Goal: Information Seeking & Learning: Learn about a topic

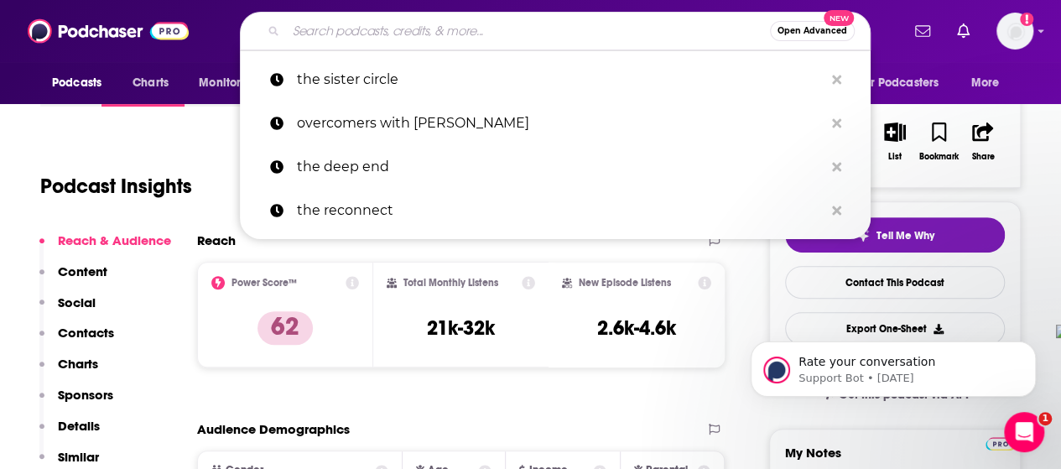
click at [609, 39] on input "Search podcasts, credits, & more..." at bounding box center [528, 31] width 484 height 27
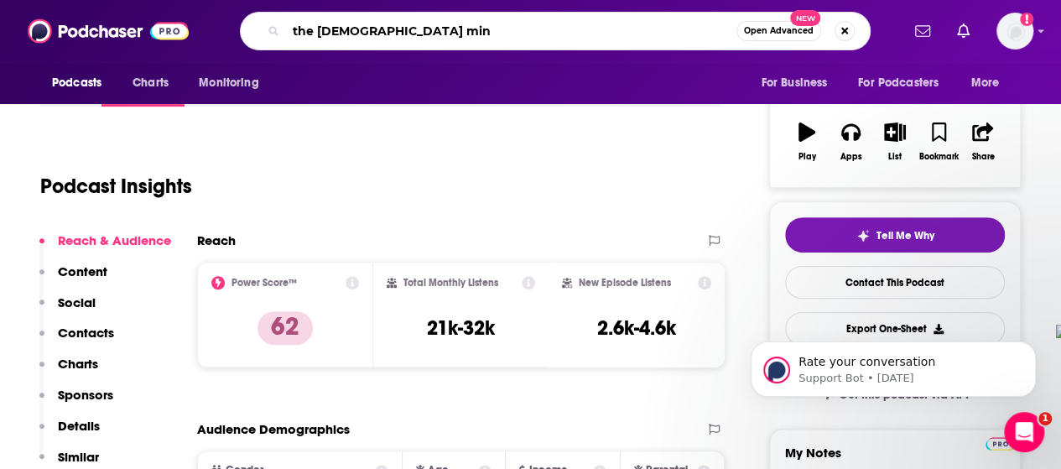
type input "the [DEMOGRAPHIC_DATA] mind"
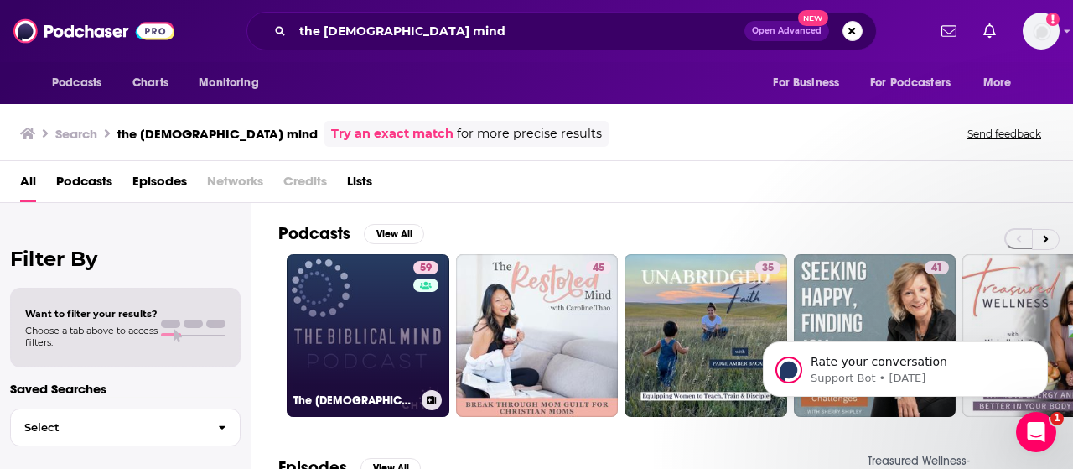
click at [367, 373] on link "59 The [DEMOGRAPHIC_DATA] Mind" at bounding box center [368, 335] width 163 height 163
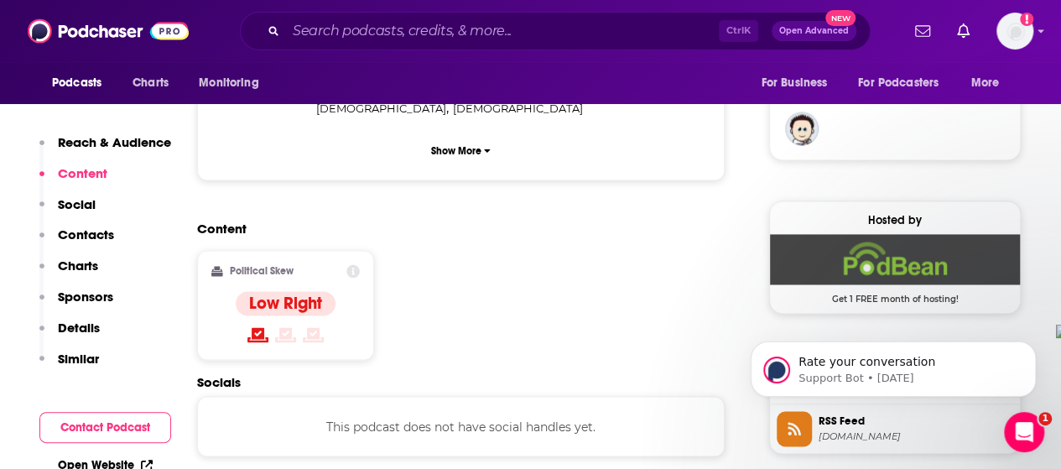
scroll to position [1342, 0]
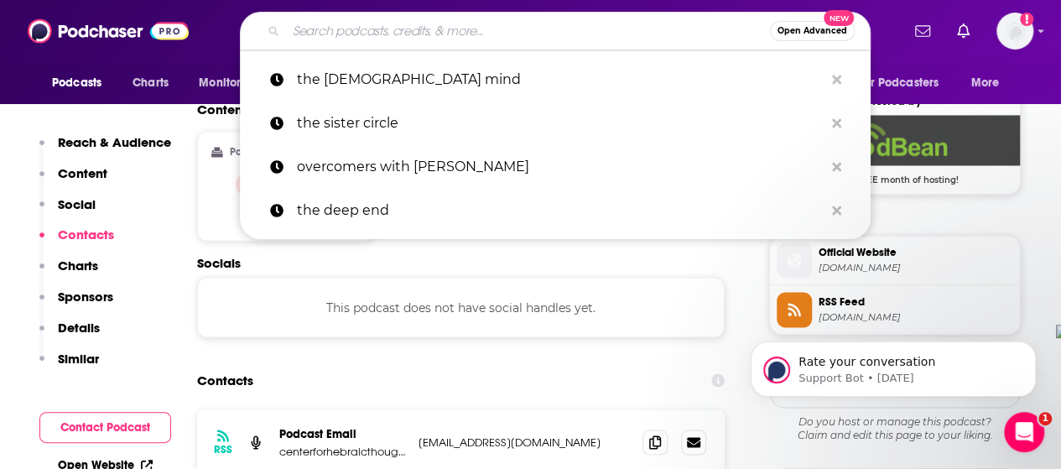
click at [620, 21] on input "Search podcasts, credits, & more..." at bounding box center [528, 31] width 484 height 27
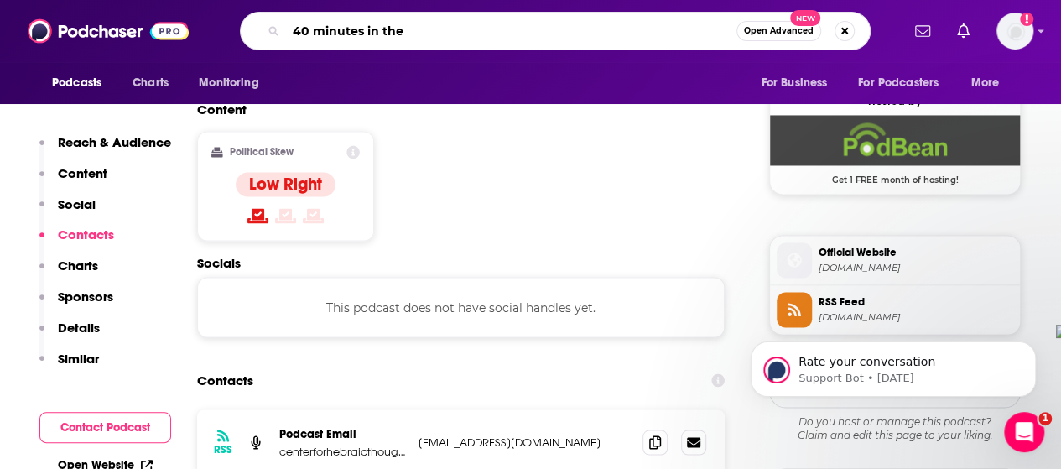
type input "40 minutes in the O"
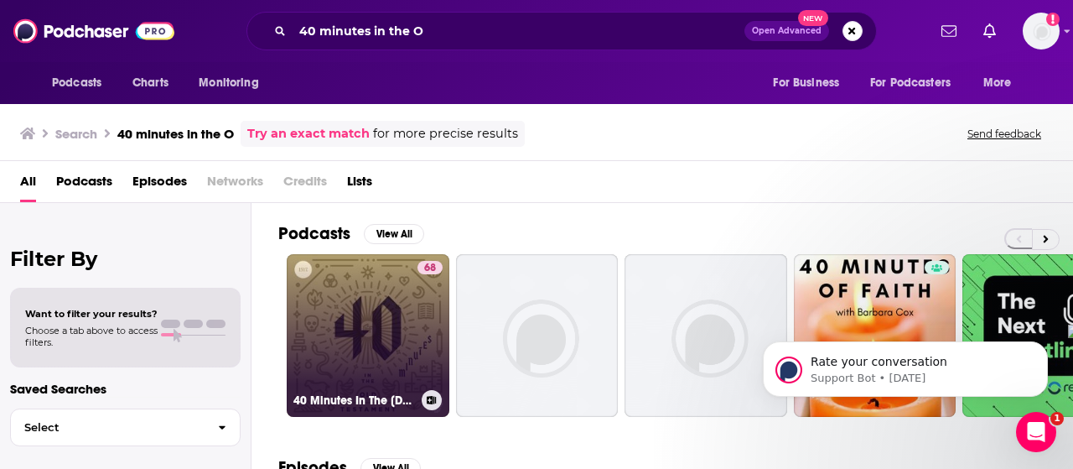
click at [413, 348] on link "68 40 Minutes In The [DEMOGRAPHIC_DATA]" at bounding box center [368, 335] width 163 height 163
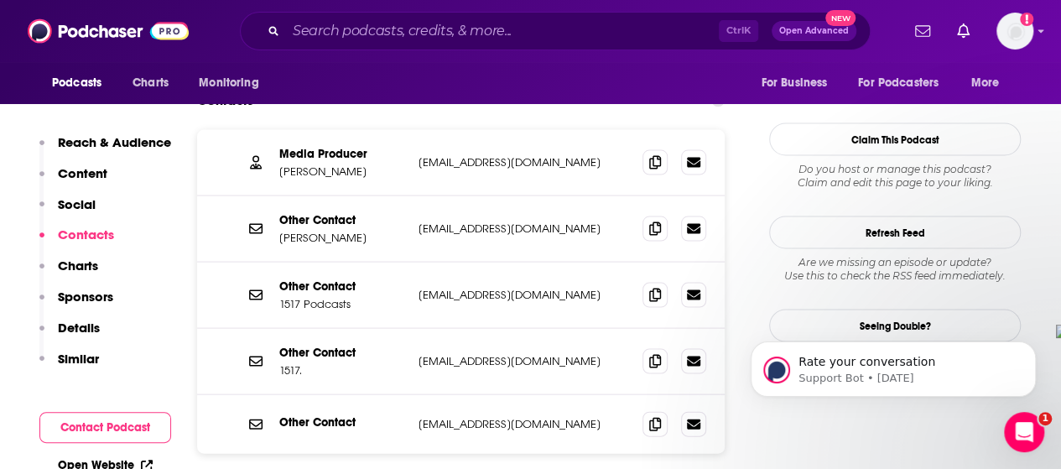
scroll to position [1677, 0]
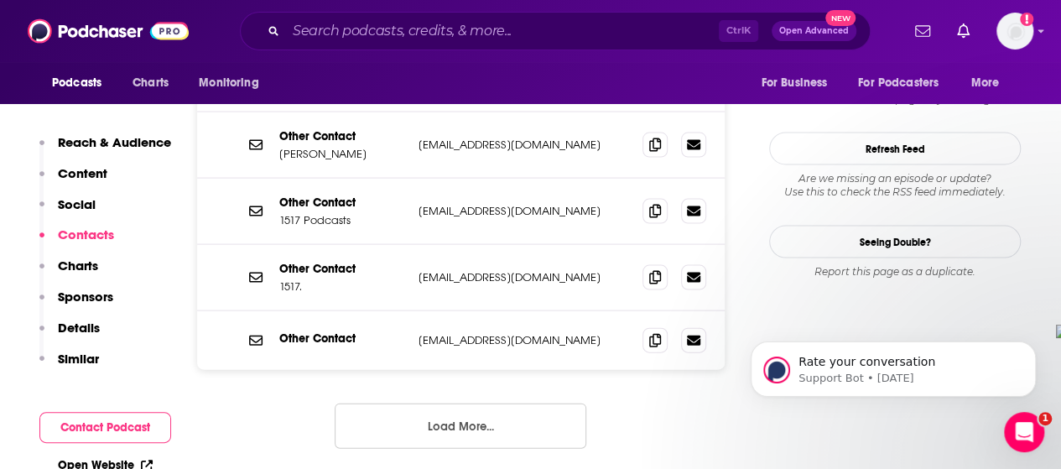
click at [470, 403] on button "Load More..." at bounding box center [461, 425] width 252 height 45
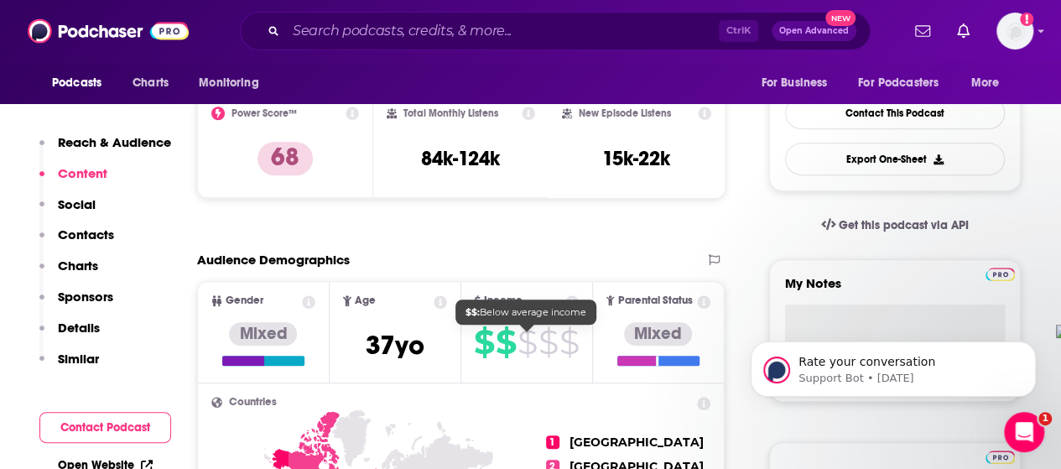
scroll to position [419, 0]
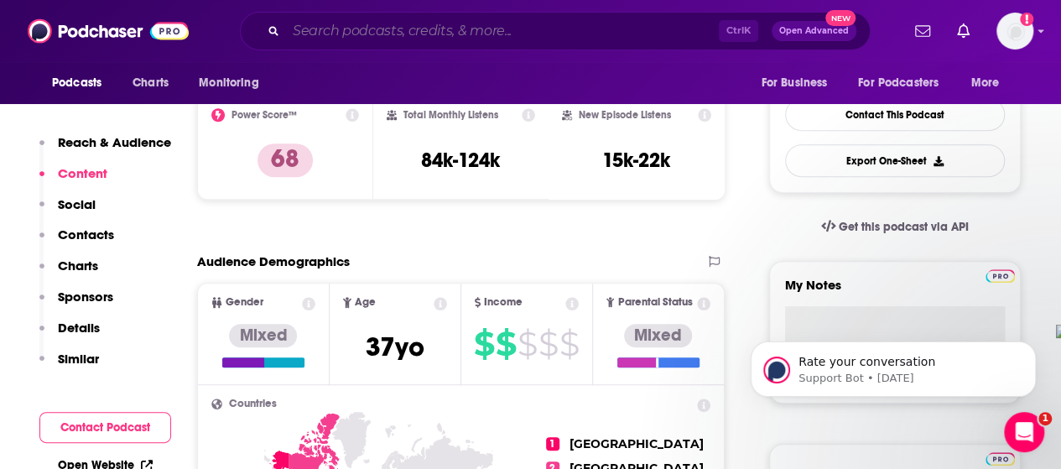
click at [585, 31] on input "Search podcasts, credits, & more..." at bounding box center [502, 31] width 433 height 27
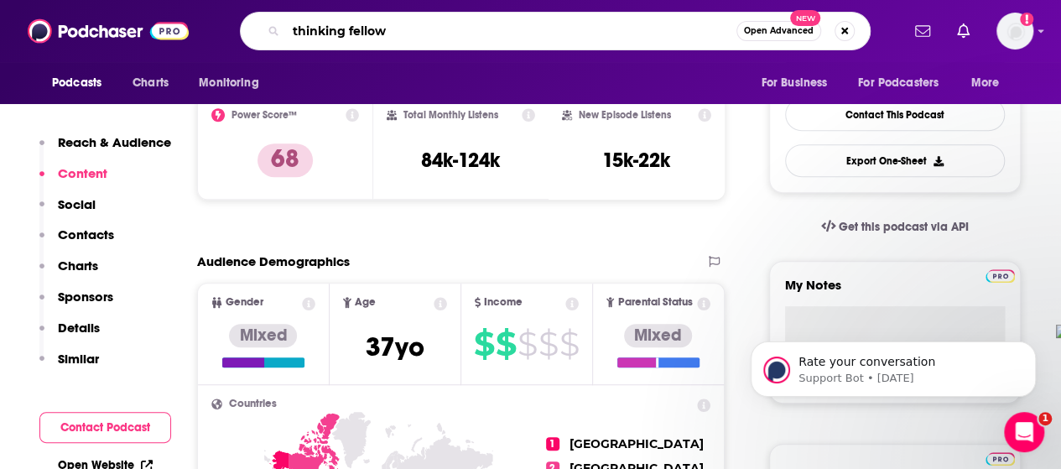
type input "thinking fellows"
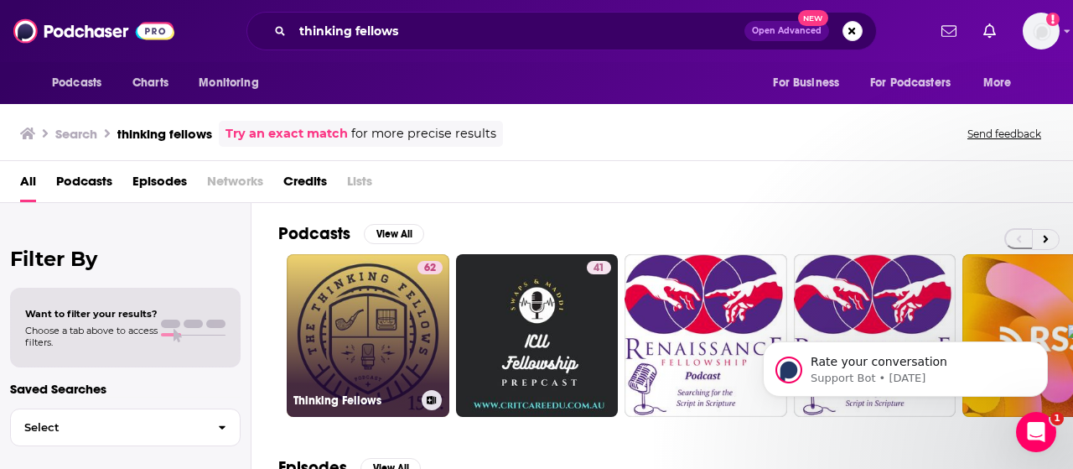
click at [360, 363] on link "62 Thinking Fellows" at bounding box center [368, 335] width 163 height 163
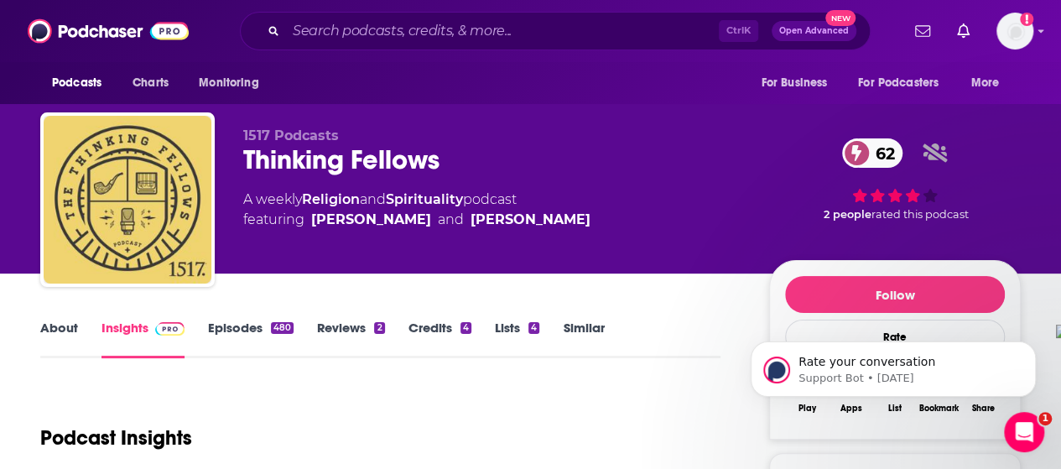
click at [54, 318] on div "About Insights Episodes 480 Reviews 2 Credits 4 Lists 4 Similar" at bounding box center [380, 337] width 680 height 41
click at [45, 329] on link "About" at bounding box center [59, 339] width 38 height 39
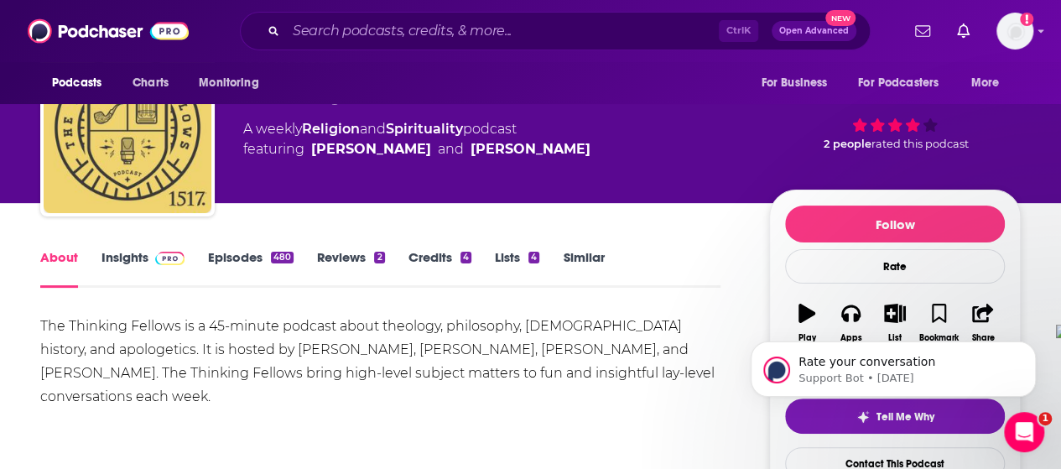
scroll to position [84, 0]
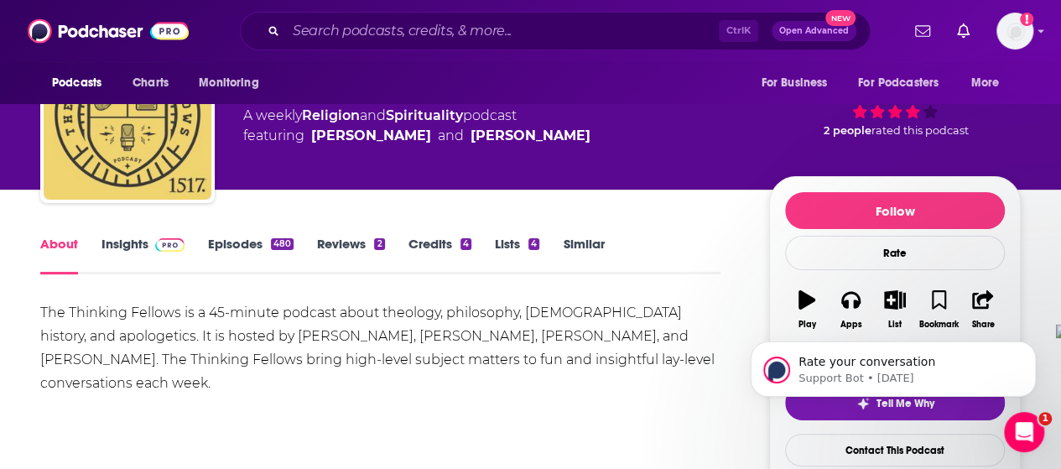
click at [175, 242] on img at bounding box center [169, 244] width 29 height 13
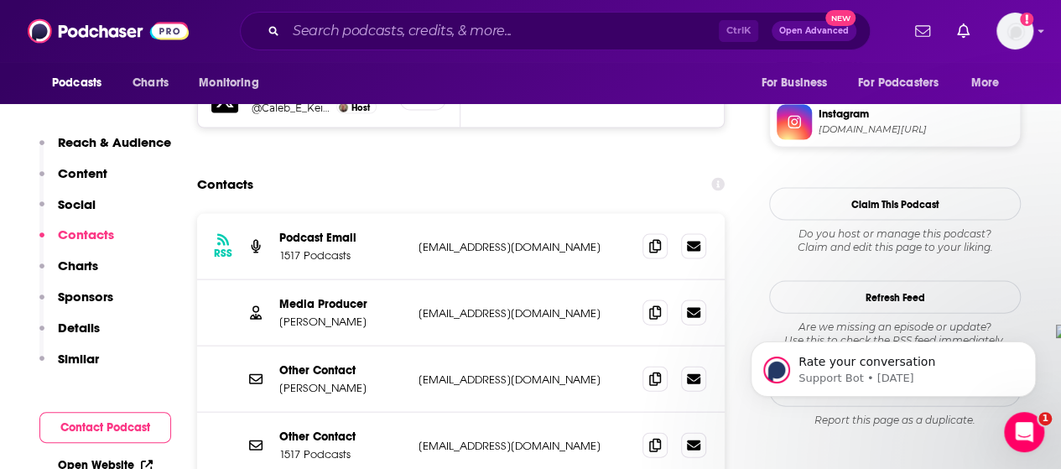
scroll to position [1761, 0]
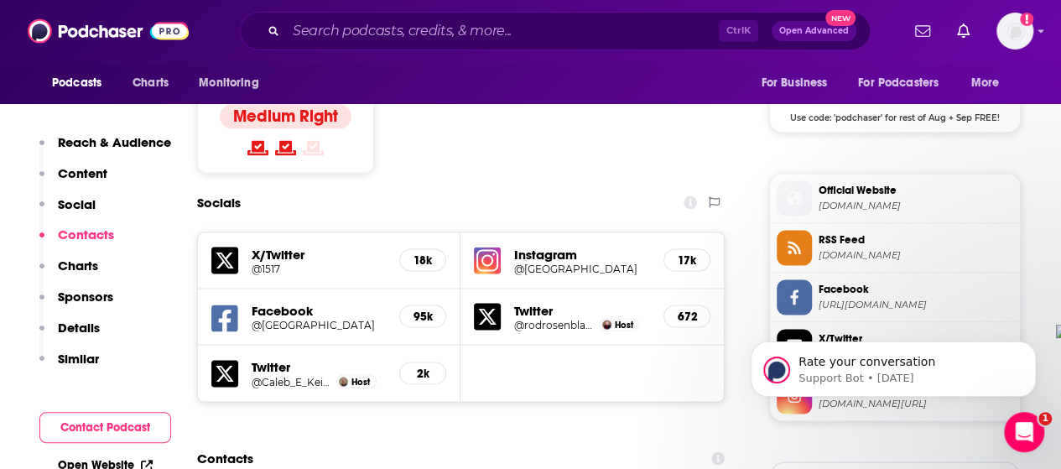
scroll to position [1426, 0]
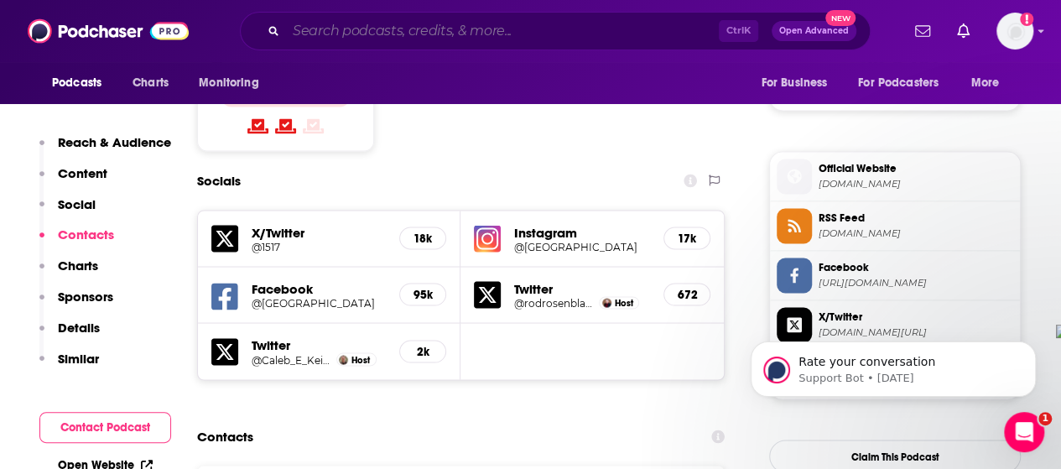
click at [388, 39] on input "Search podcasts, credits, & more..." at bounding box center [502, 31] width 433 height 27
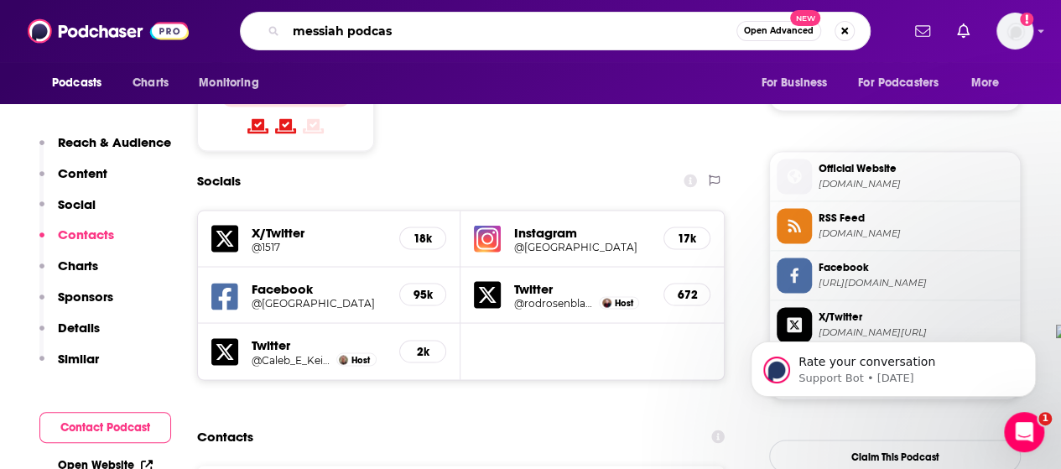
type input "messiah podcast"
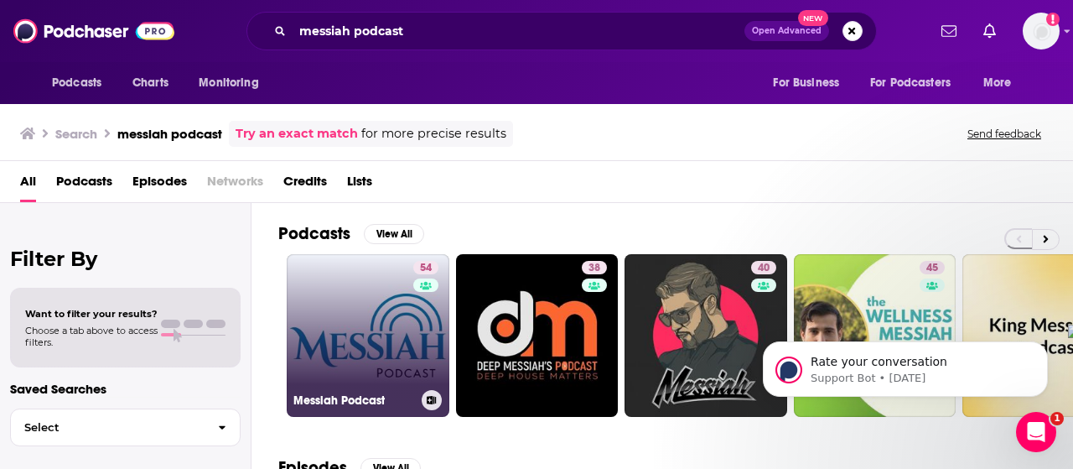
click at [356, 331] on link "54 Messiah Podcast" at bounding box center [368, 335] width 163 height 163
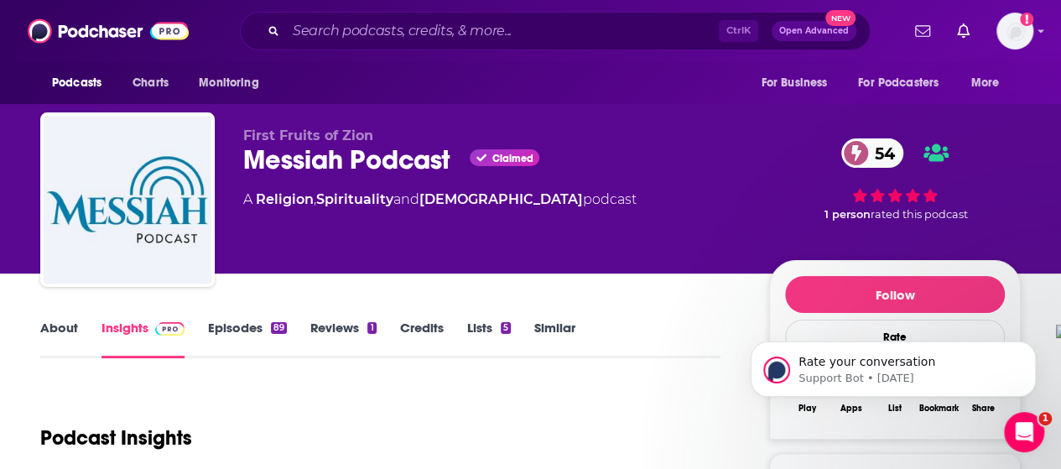
click at [420, 16] on div "Ctrl K Open Advanced New" at bounding box center [555, 31] width 631 height 39
click at [430, 36] on input "Search podcasts, credits, & more..." at bounding box center [502, 31] width 433 height 27
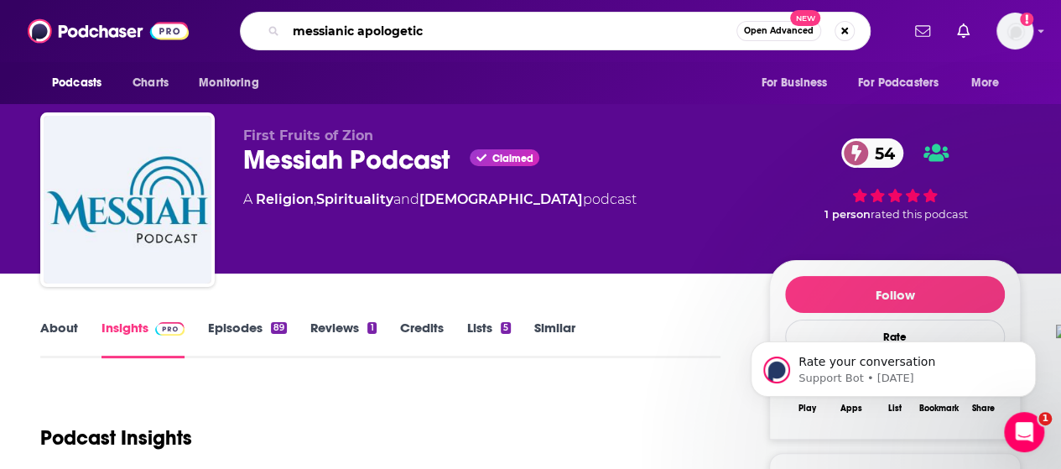
type input "messianic apologetics"
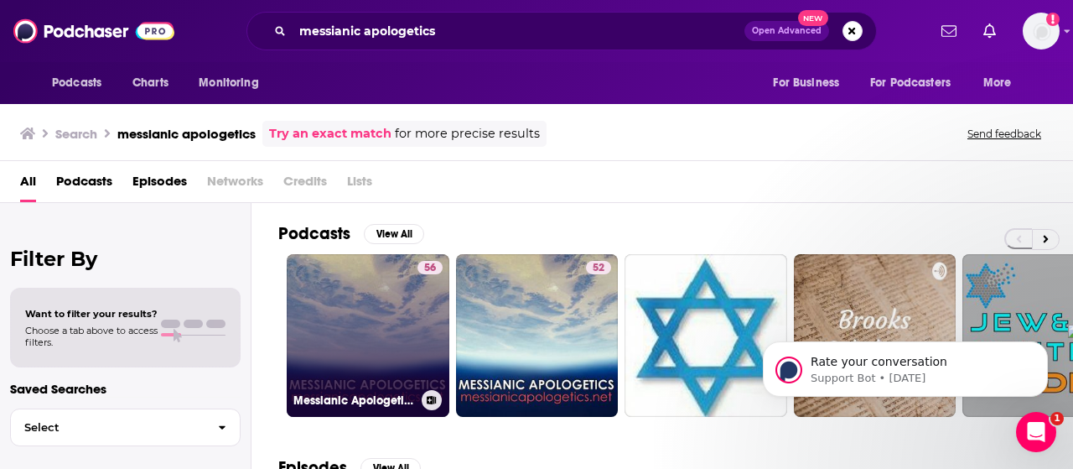
click at [329, 311] on link "56 Messianic [DEMOGRAPHIC_DATA]" at bounding box center [368, 335] width 163 height 163
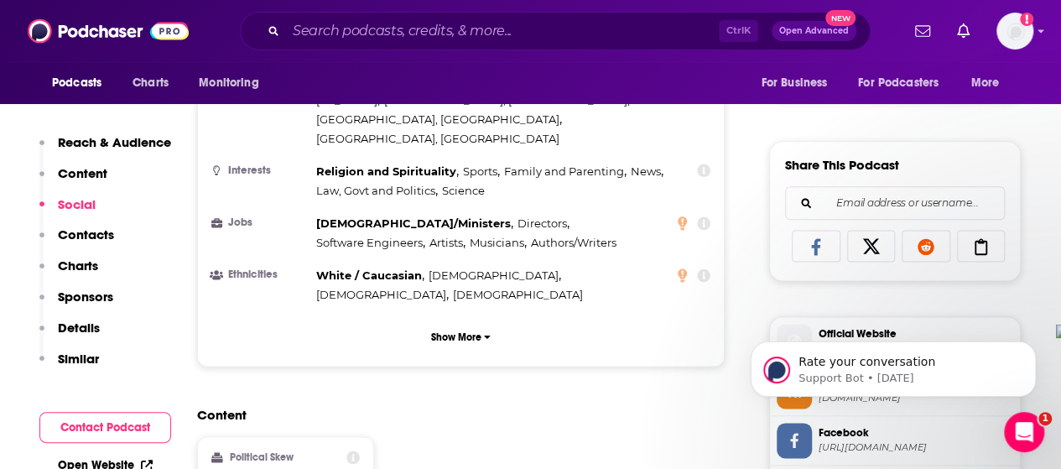
scroll to position [1174, 0]
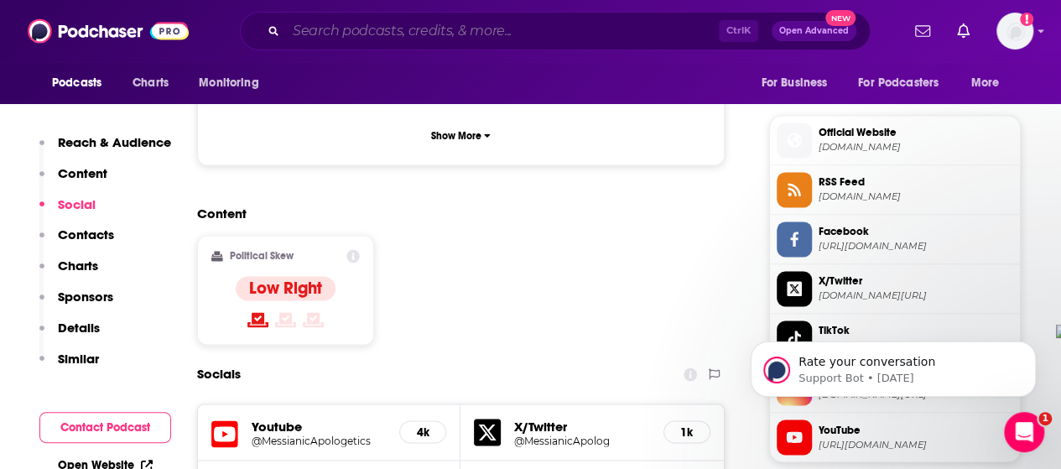
click at [406, 41] on input "Search podcasts, credits, & more..." at bounding box center [502, 31] width 433 height 27
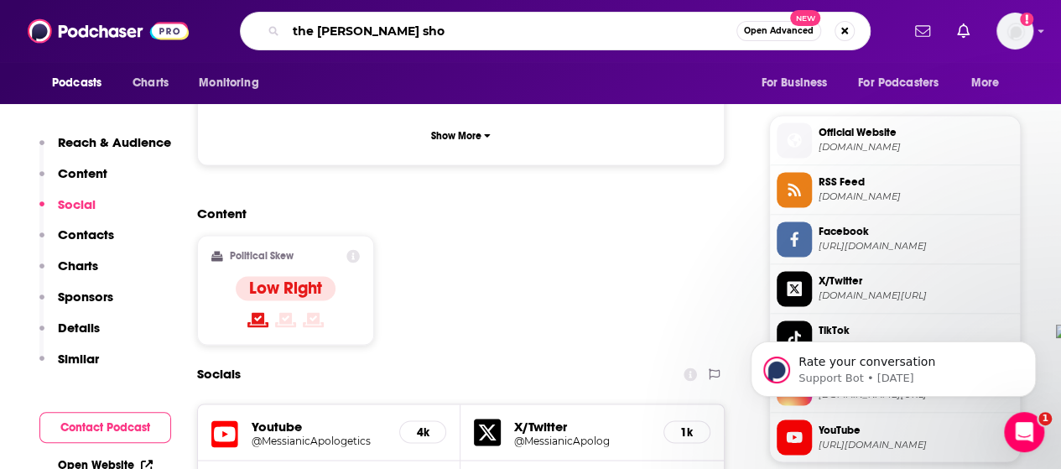
type input "the [PERSON_NAME] show"
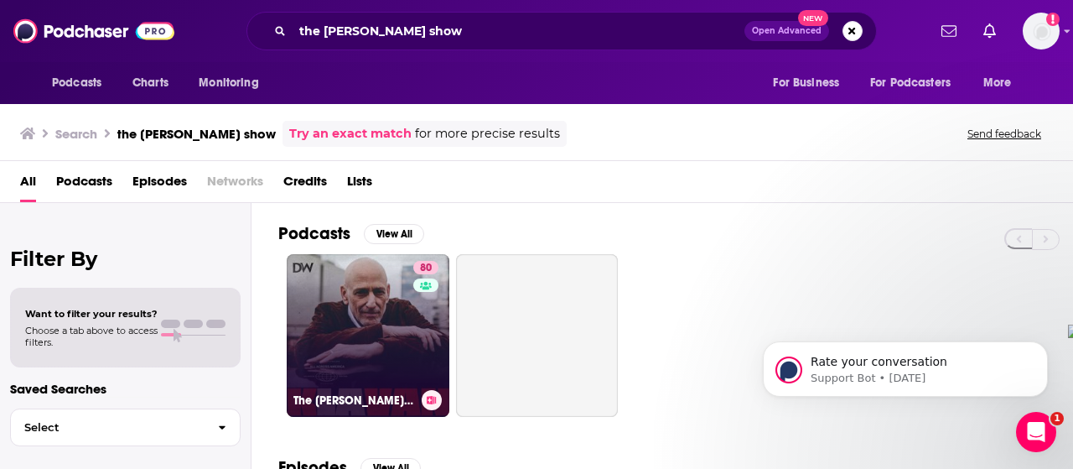
click at [357, 320] on link "80 The [PERSON_NAME] Show" at bounding box center [368, 335] width 163 height 163
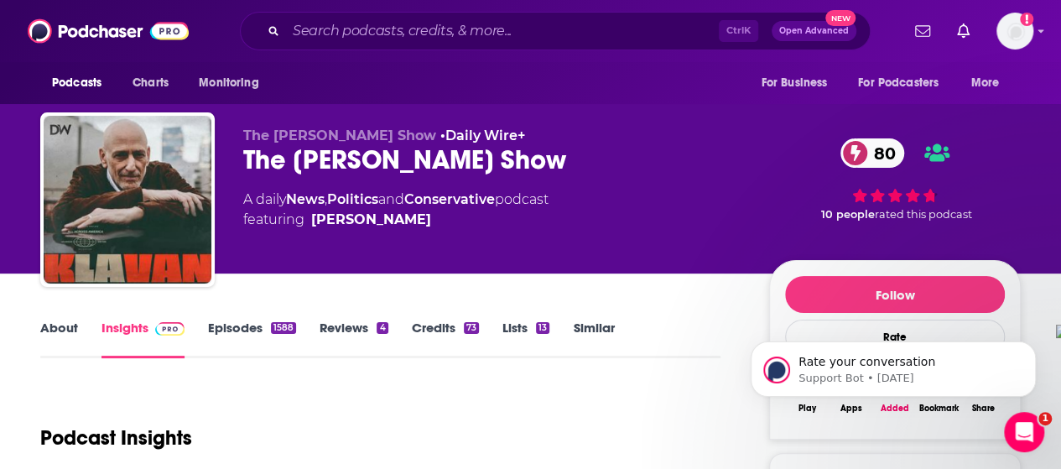
click at [265, 319] on div "About Insights Episodes 1588 Reviews 4 Credits 73 Lists 13 Similar" at bounding box center [380, 337] width 680 height 41
click at [220, 335] on link "Episodes 1588" at bounding box center [252, 339] width 88 height 39
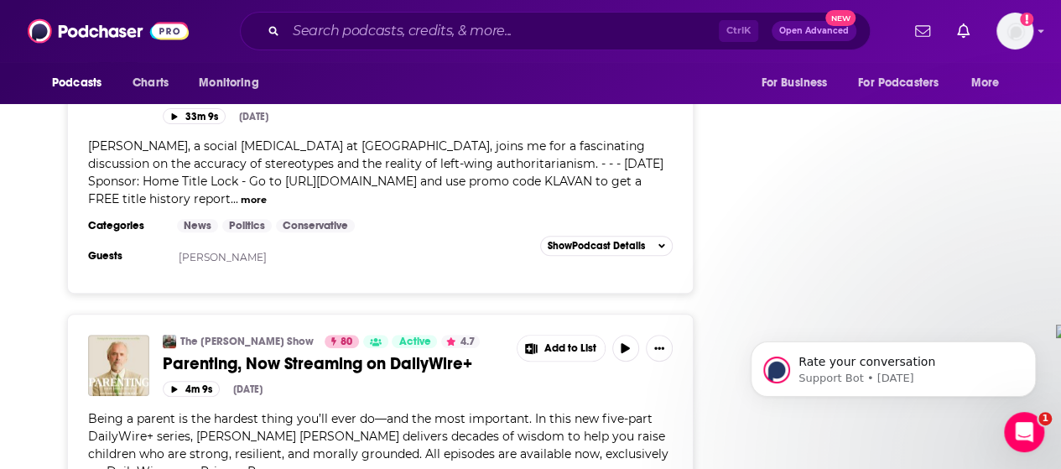
scroll to position [6627, 0]
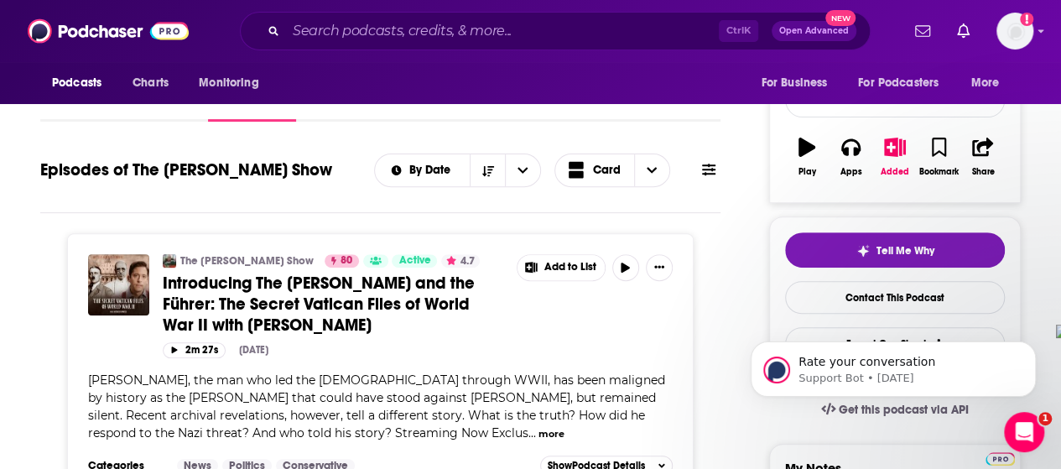
scroll to position [86, 0]
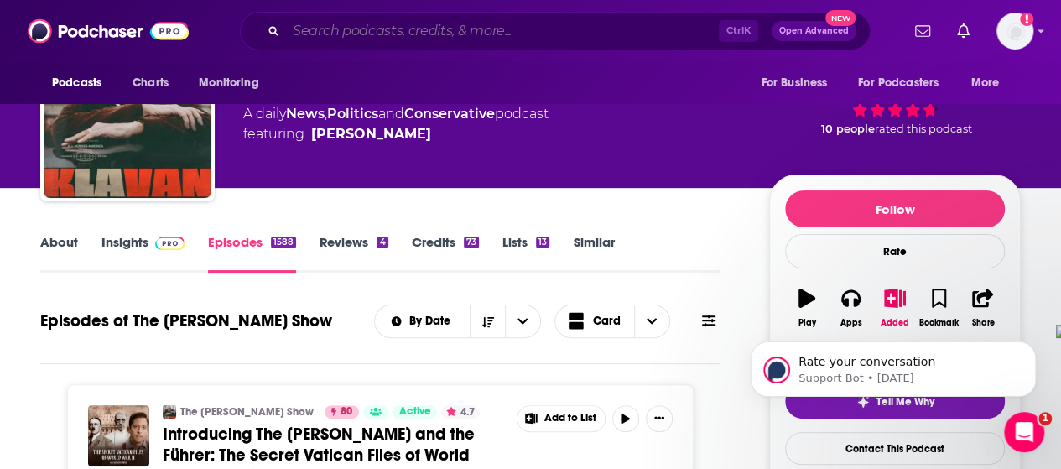
click at [445, 31] on input "Search podcasts, credits, & more..." at bounding box center [502, 31] width 433 height 27
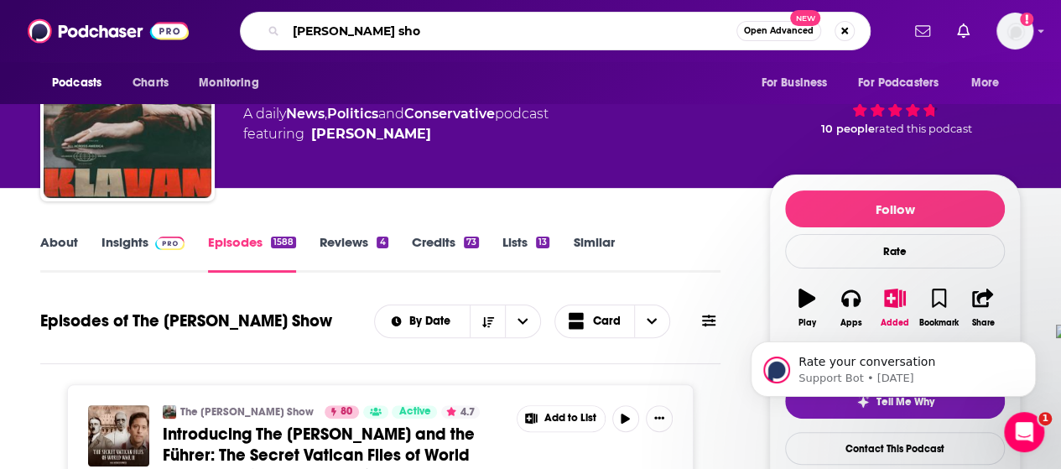
type input "[PERSON_NAME] show"
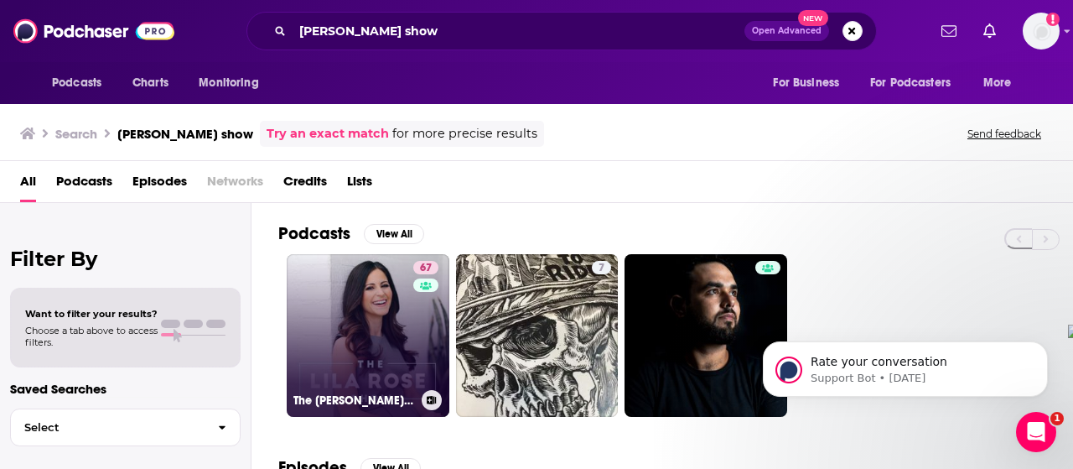
click at [361, 339] on link "67 The [PERSON_NAME] Show" at bounding box center [368, 335] width 163 height 163
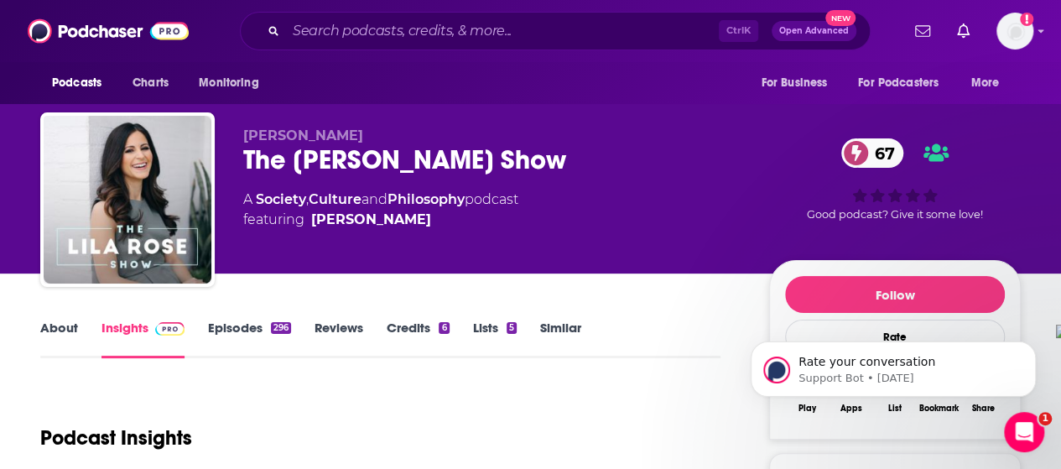
click at [226, 325] on link "Episodes 296" at bounding box center [249, 339] width 83 height 39
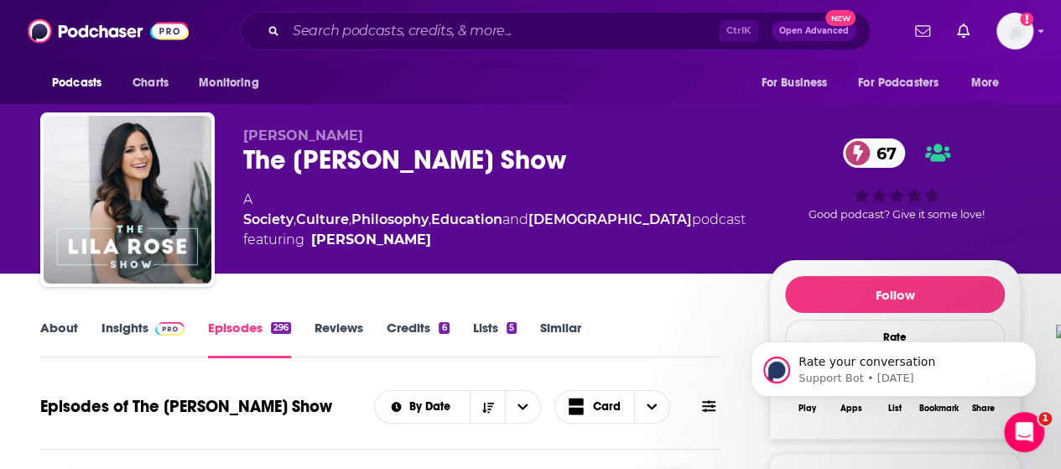
click at [59, 323] on link "About" at bounding box center [59, 339] width 38 height 39
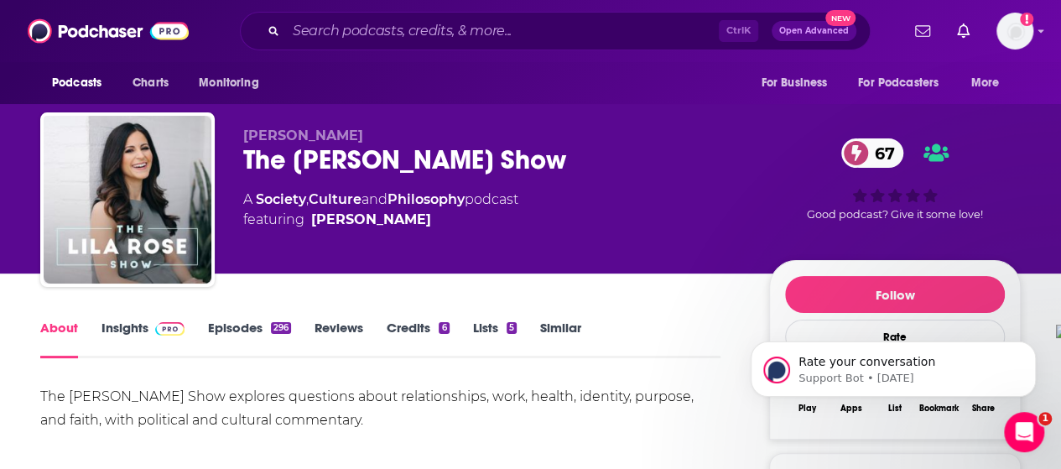
scroll to position [84, 0]
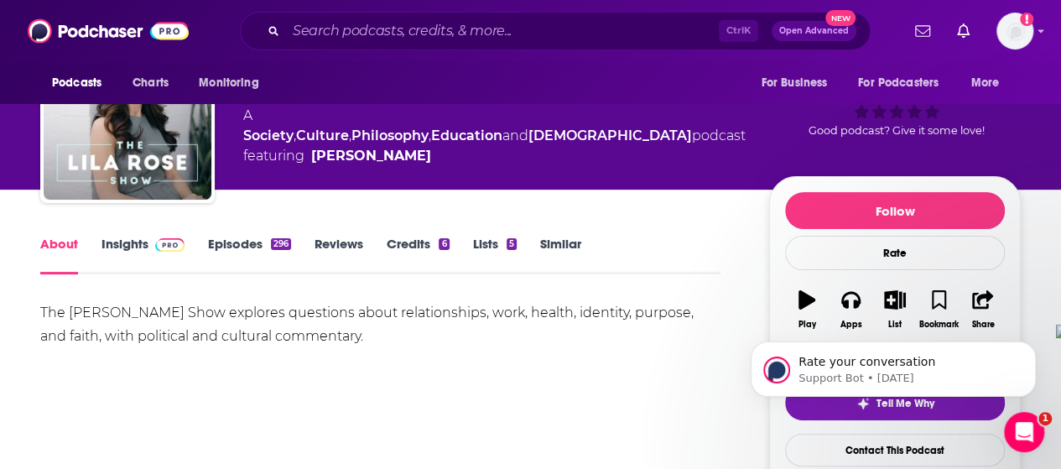
click at [210, 245] on link "Episodes 296" at bounding box center [249, 255] width 83 height 39
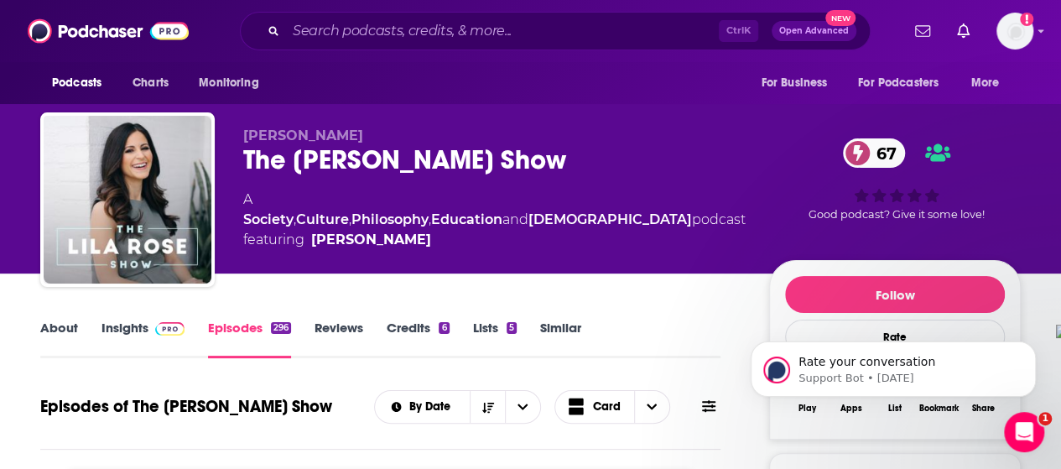
click at [45, 327] on link "About" at bounding box center [59, 339] width 38 height 39
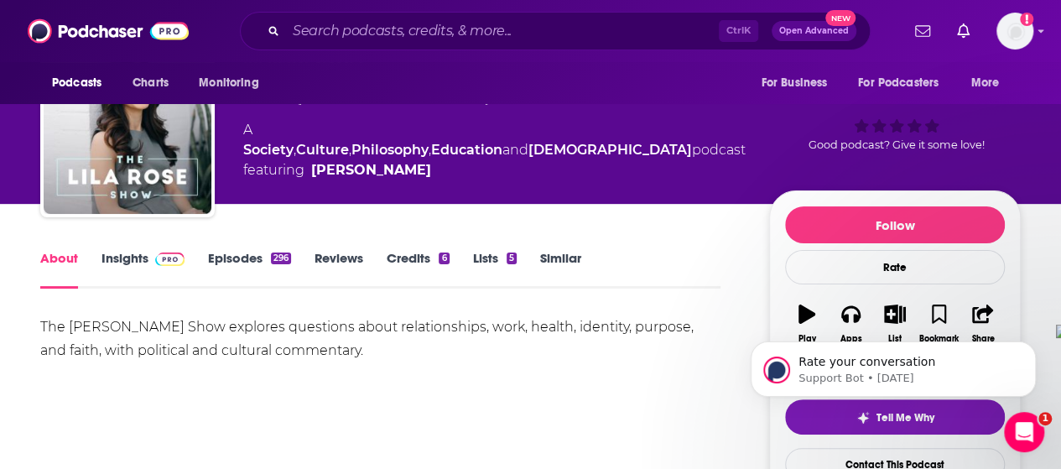
scroll to position [168, 0]
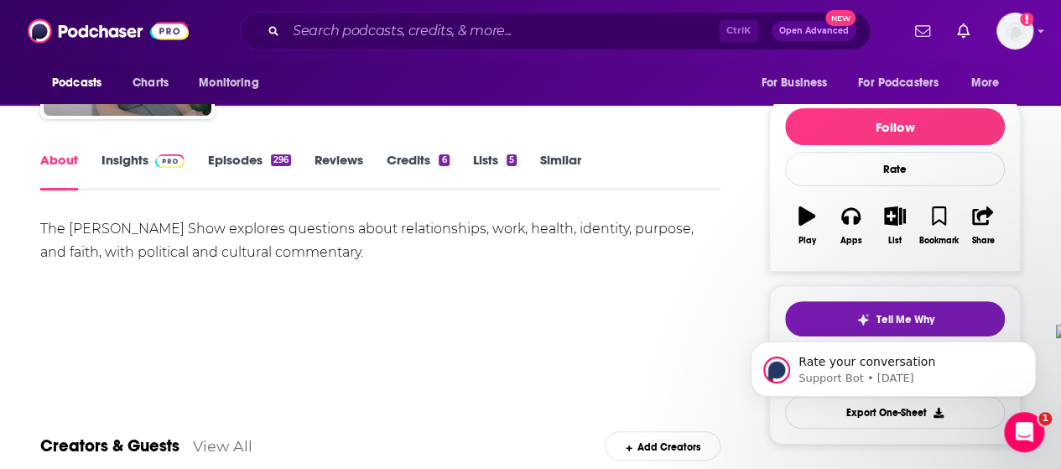
click at [118, 166] on link "Insights" at bounding box center [142, 171] width 83 height 39
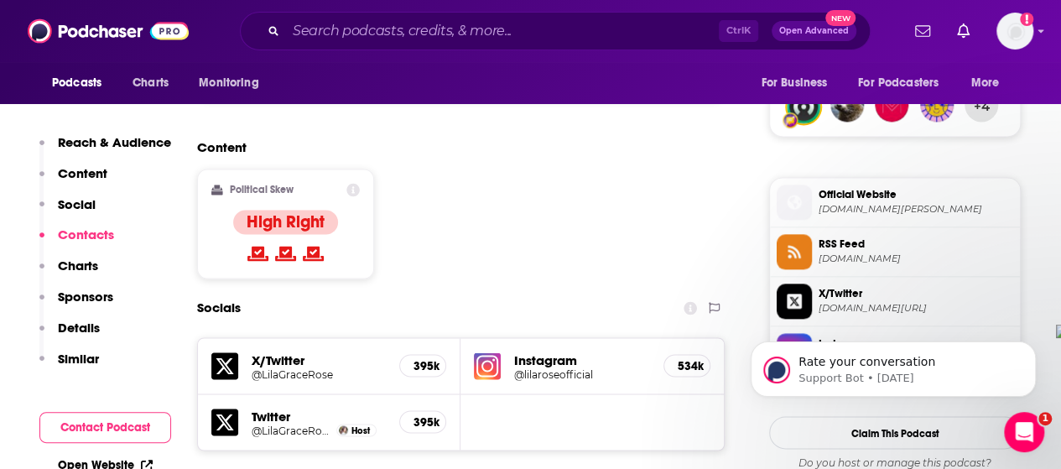
scroll to position [1342, 0]
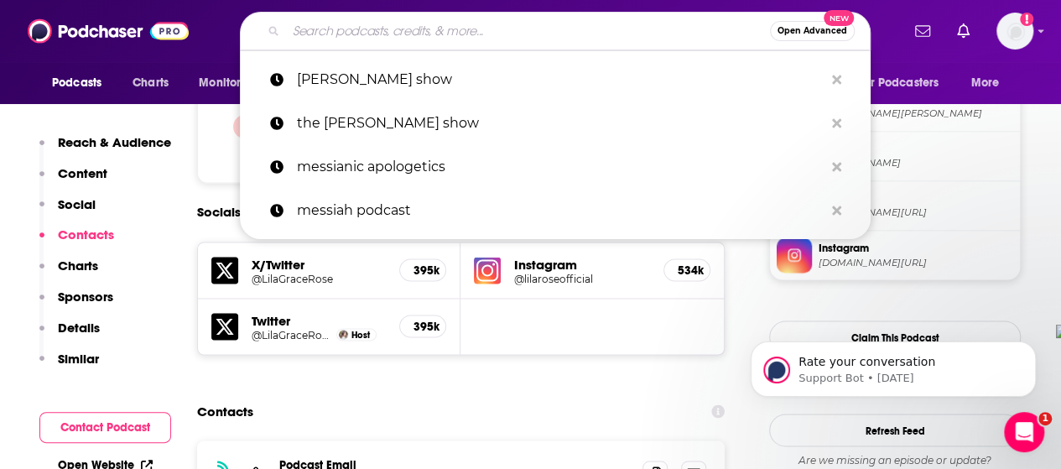
click at [494, 28] on input "Search podcasts, credits, & more..." at bounding box center [528, 31] width 484 height 27
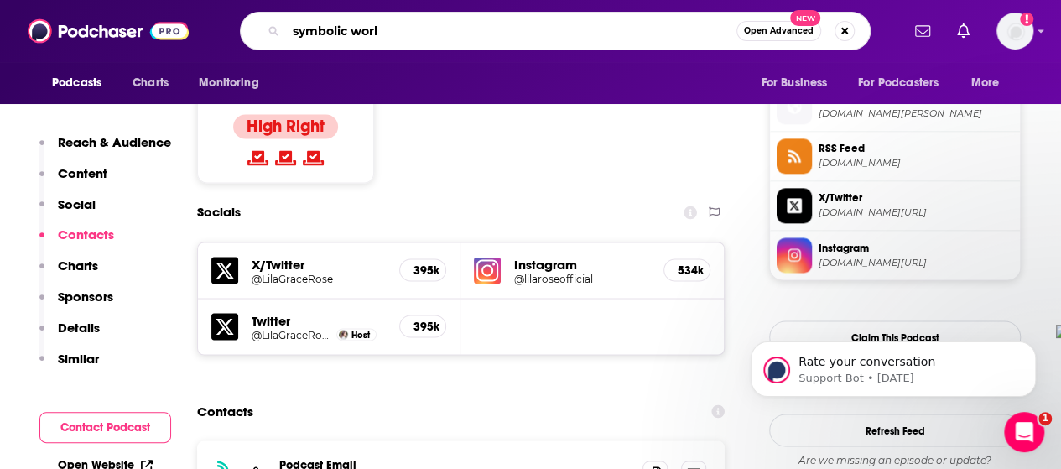
type input "symbolic world"
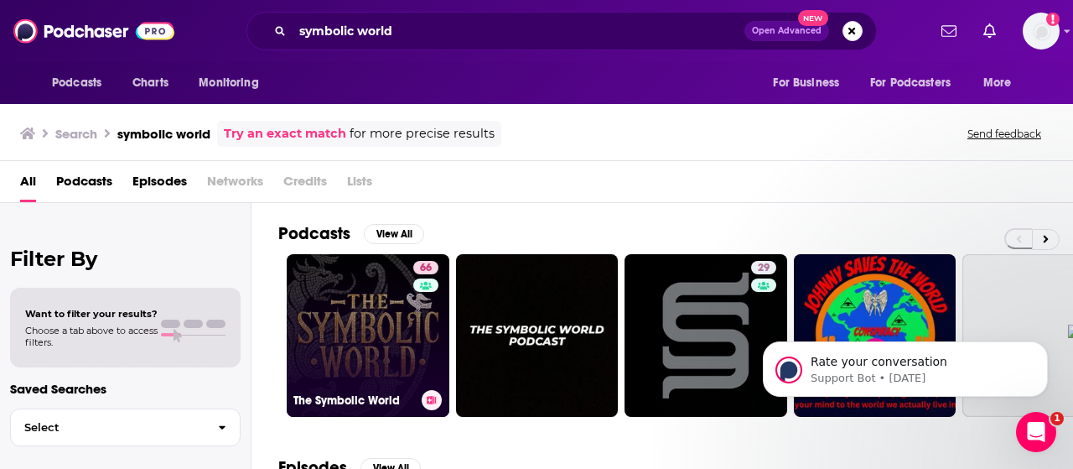
click at [345, 336] on link "66 The Symbolic World" at bounding box center [368, 335] width 163 height 163
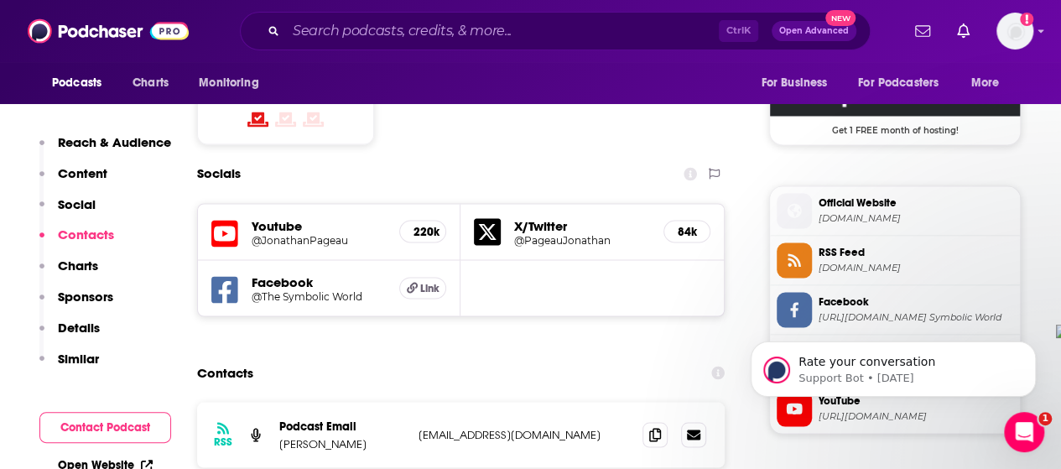
scroll to position [1426, 0]
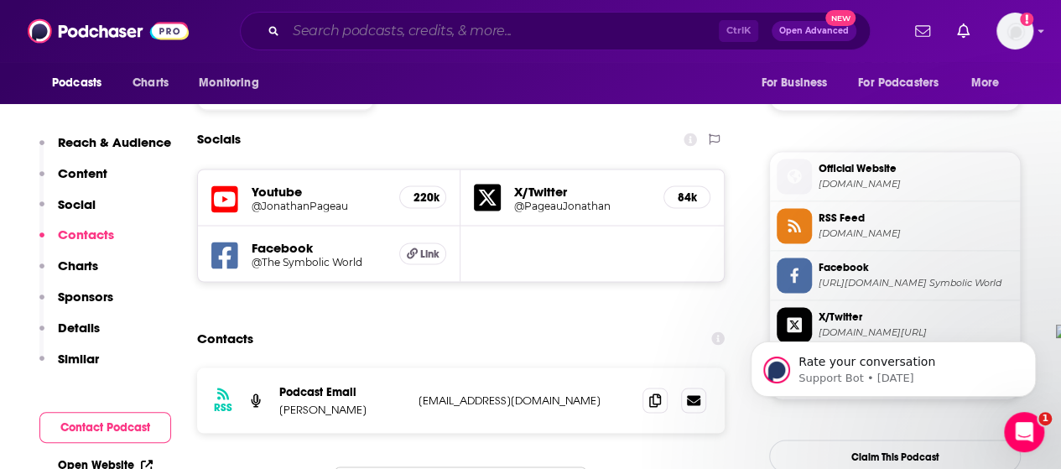
click at [518, 28] on input "Search podcasts, credits, & more..." at bounding box center [502, 31] width 433 height 27
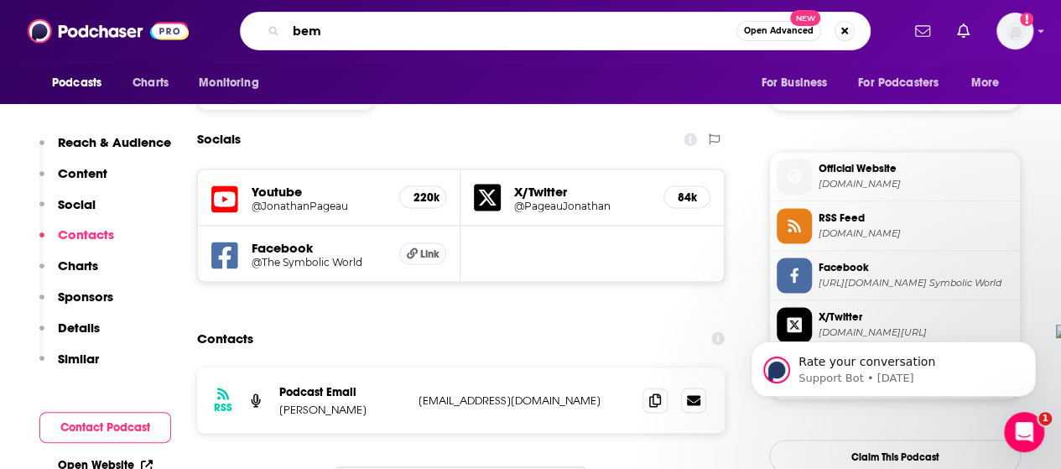
type input "bema"
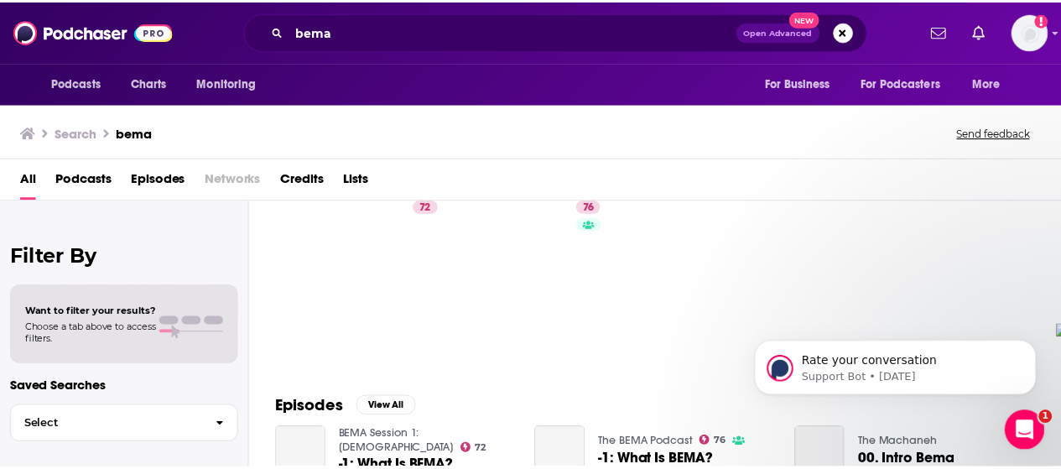
scroll to position [84, 0]
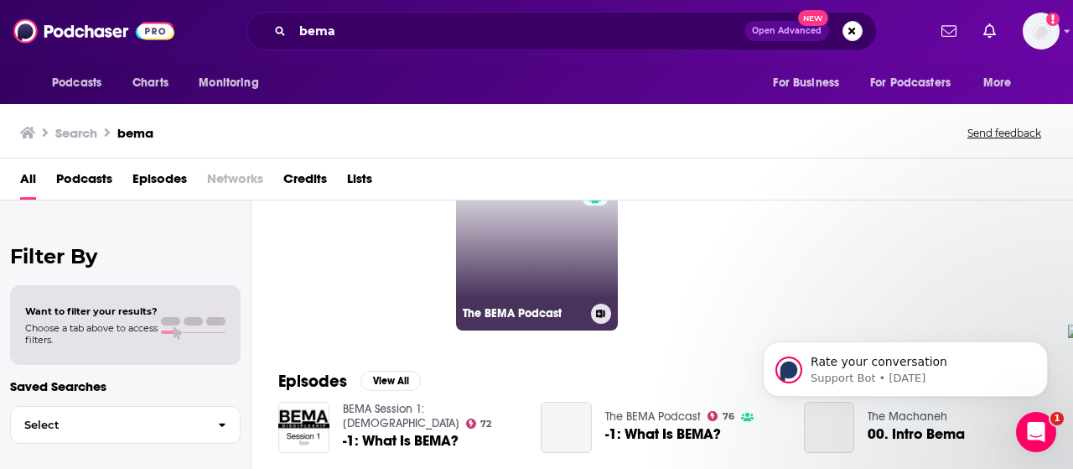
click at [544, 271] on link "76 The BEMA Podcast" at bounding box center [537, 249] width 163 height 163
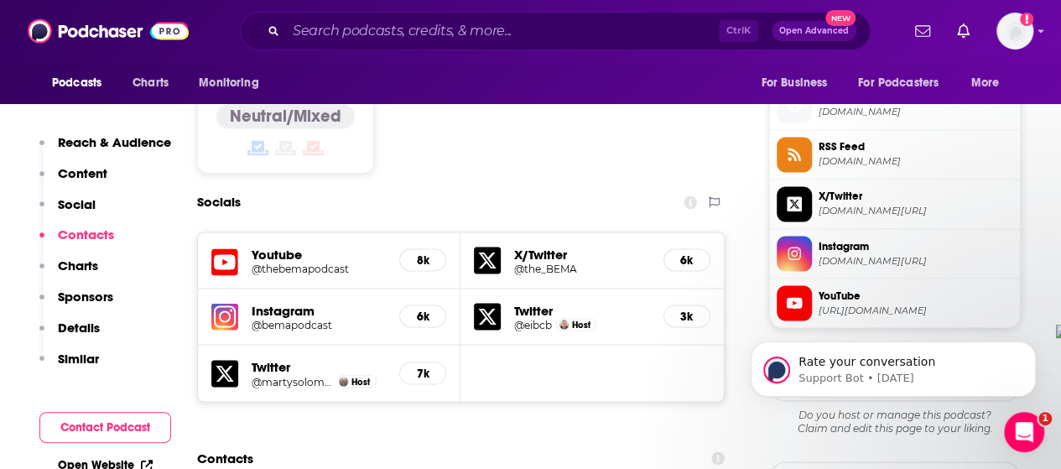
scroll to position [1342, 0]
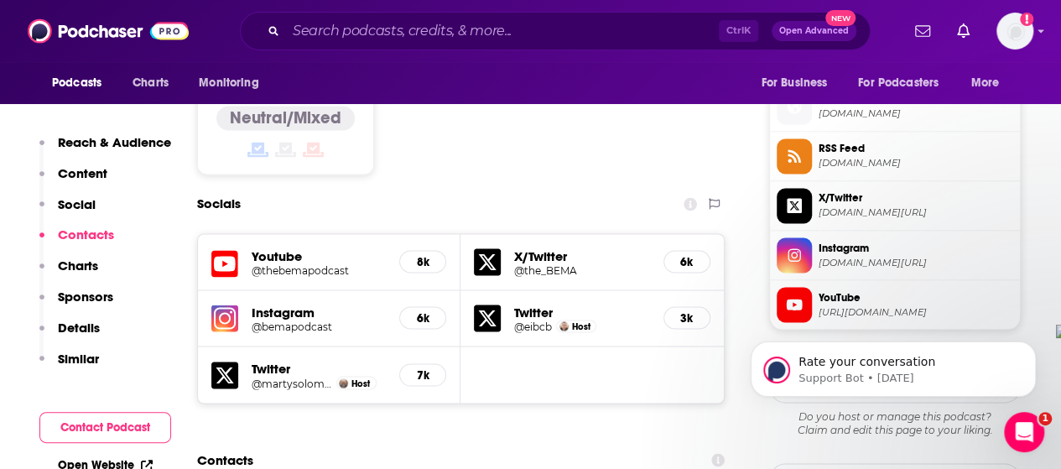
click at [288, 263] on h5 "@thebemapodcast" at bounding box center [319, 269] width 134 height 13
click at [522, 28] on input "Search podcasts, credits, & more..." at bounding box center [502, 31] width 433 height 27
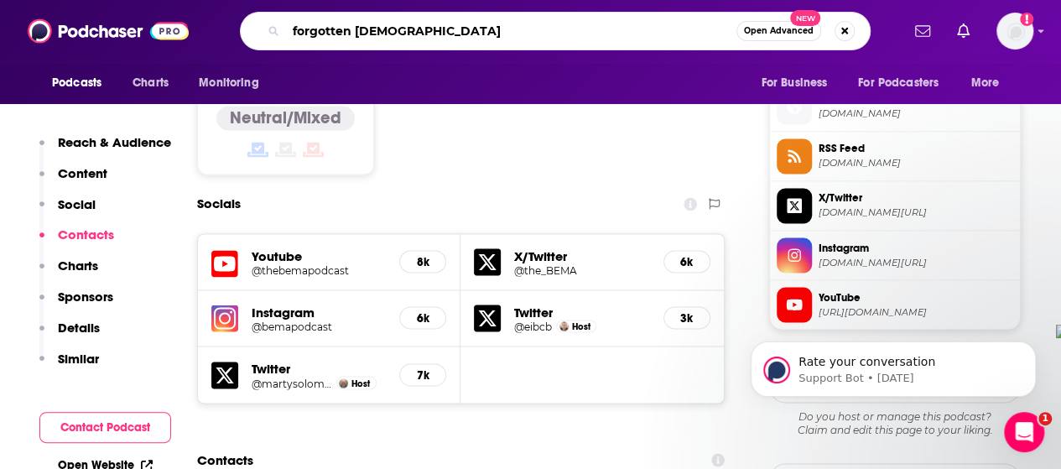
type input "forgotten [DEMOGRAPHIC_DATA]"
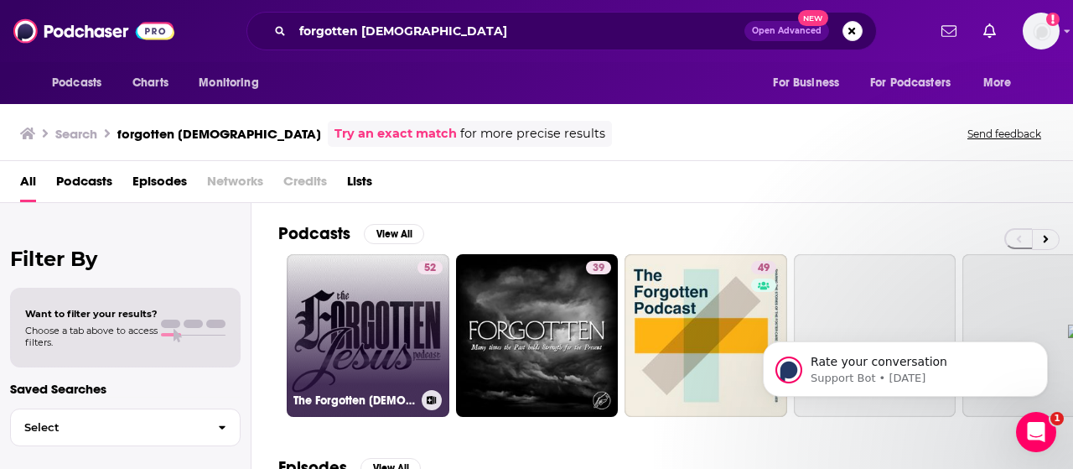
click at [423, 308] on div "52" at bounding box center [430, 325] width 25 height 129
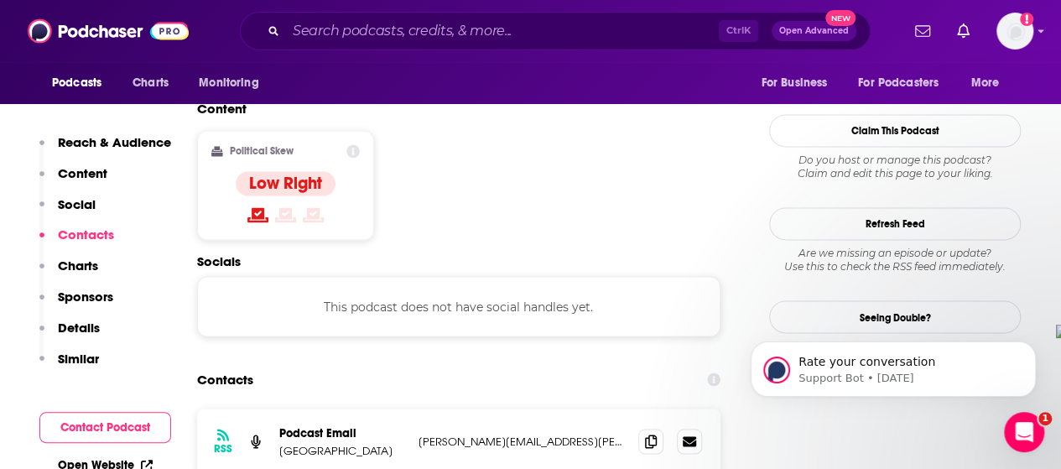
scroll to position [1342, 0]
